Goal: Find contact information: Find contact information

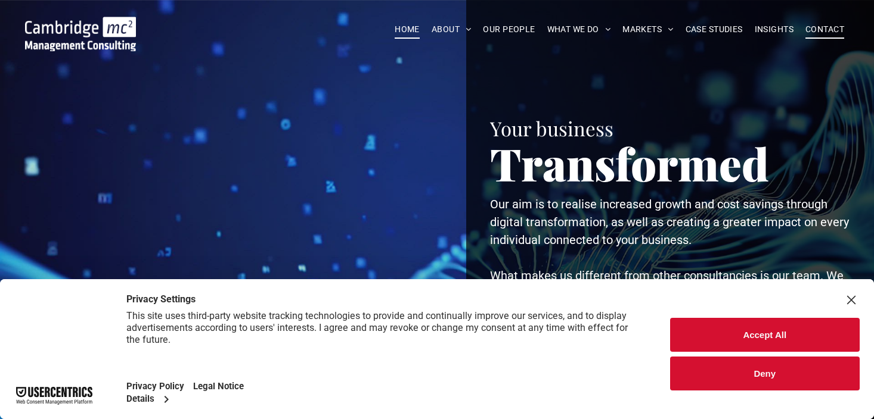
click at [818, 30] on span "CONTACT" at bounding box center [824, 29] width 39 height 18
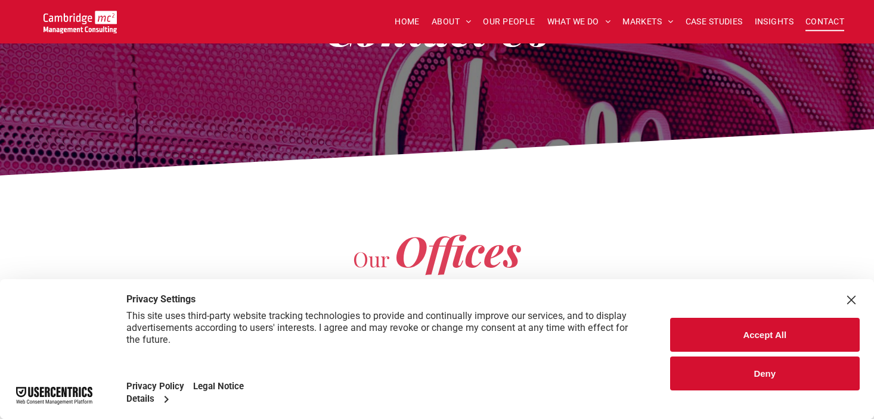
scroll to position [135, 0]
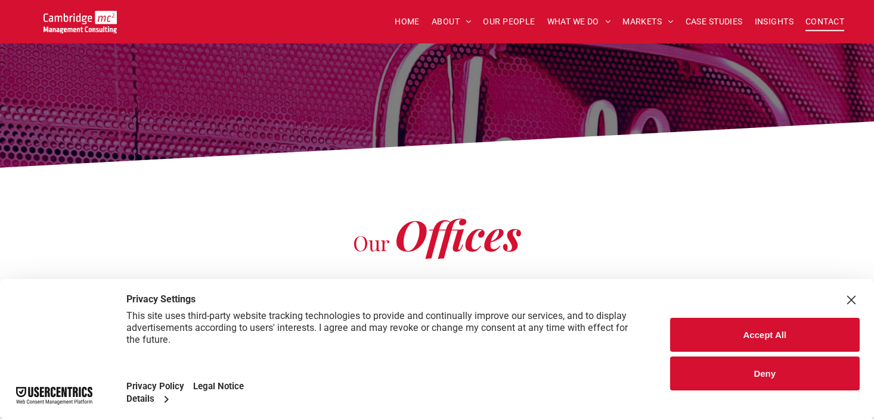
click at [852, 299] on div "Close Layer" at bounding box center [851, 300] width 17 height 17
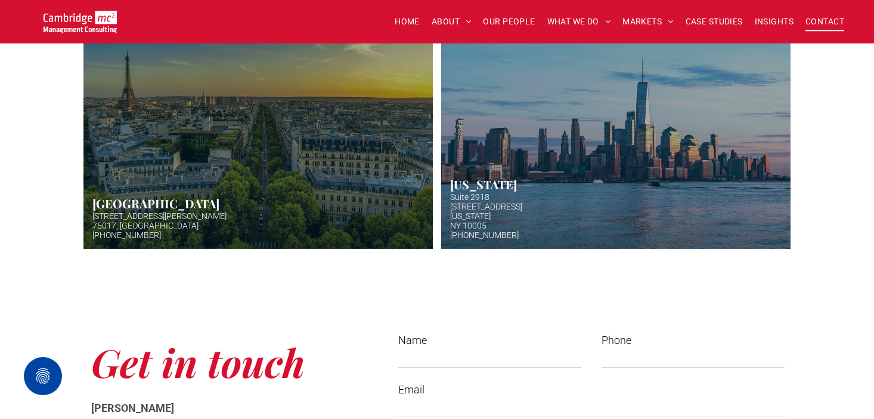
scroll to position [658, 0]
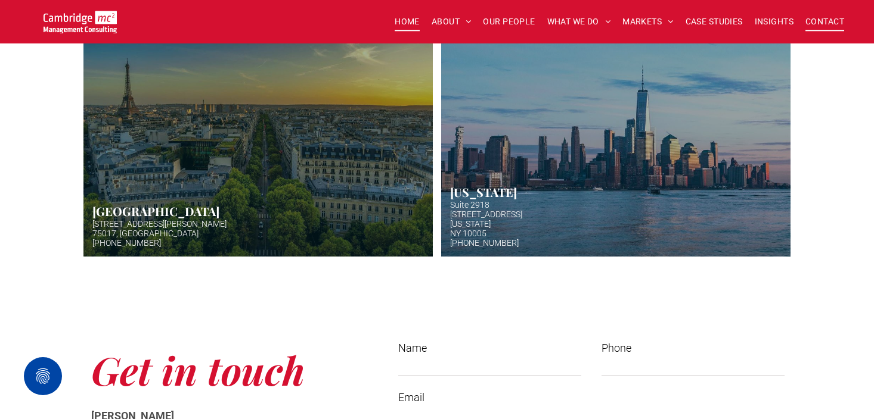
click at [407, 22] on span "HOME" at bounding box center [406, 22] width 25 height 18
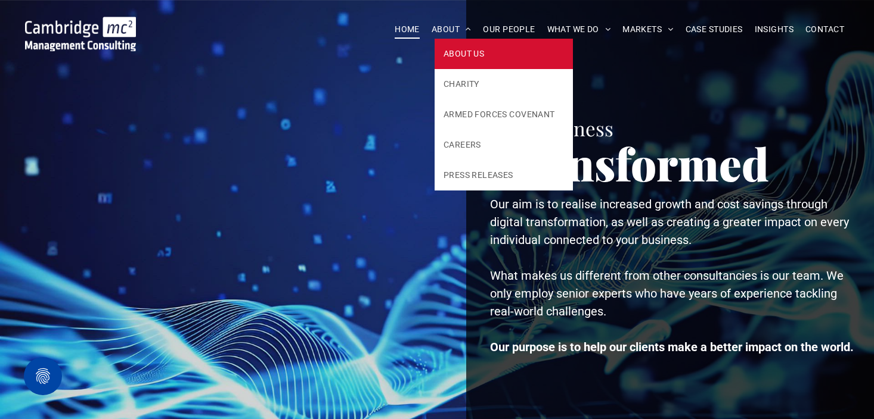
click at [453, 58] on span "ABOUT US" at bounding box center [463, 54] width 41 height 13
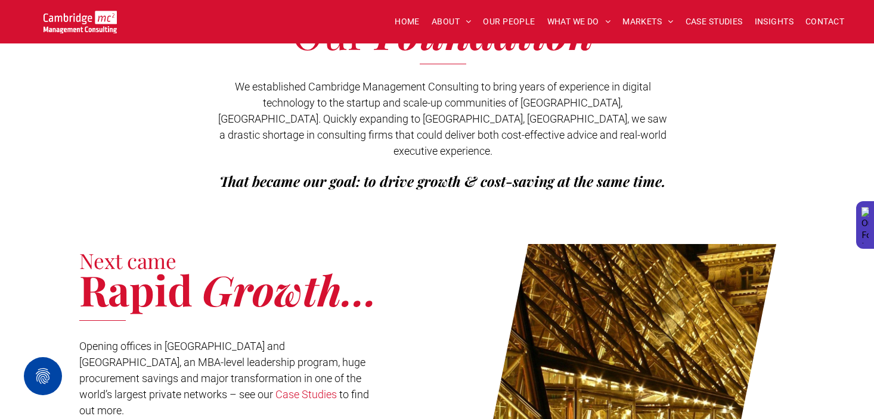
scroll to position [301, 0]
